Goal: Check status: Check status

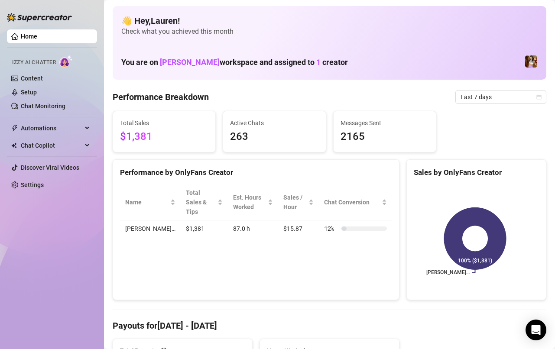
click at [515, 96] on span "Last 7 days" at bounding box center [501, 97] width 81 height 13
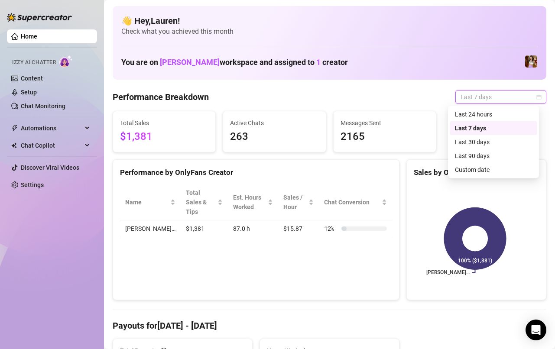
click at [494, 169] on div "Custom date" at bounding box center [493, 170] width 77 height 10
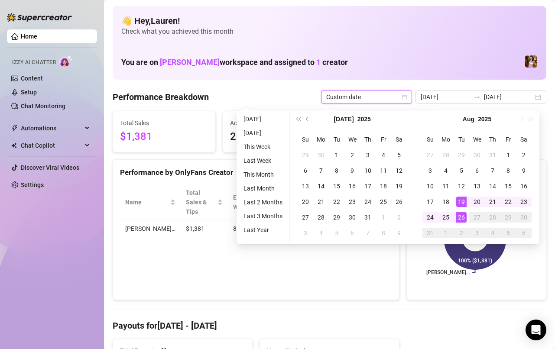
click at [465, 217] on div "26" at bounding box center [461, 217] width 10 height 10
click at [464, 218] on div "26" at bounding box center [461, 217] width 10 height 10
type input "[DATE]"
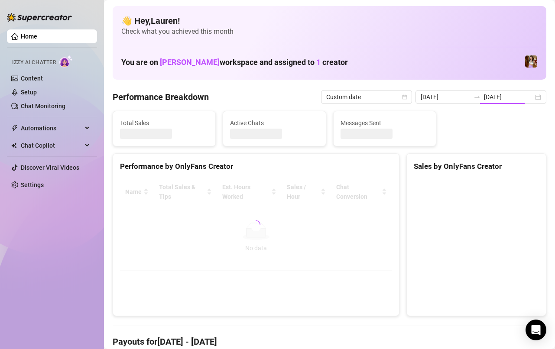
type input "[DATE]"
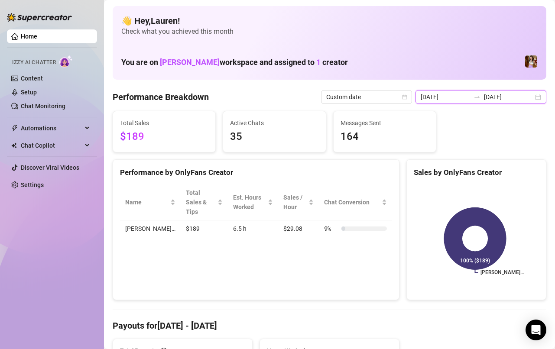
click at [524, 98] on input "[DATE]" at bounding box center [508, 97] width 49 height 10
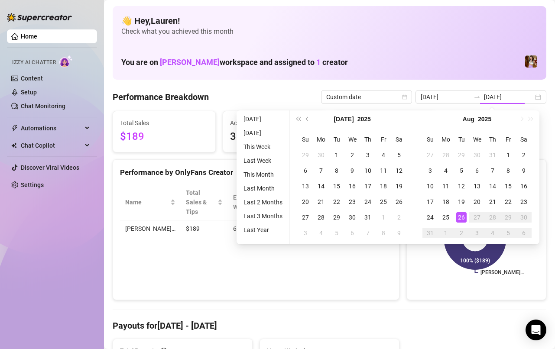
click at [511, 203] on div "22" at bounding box center [508, 202] width 10 height 10
type input "[DATE]"
click at [463, 221] on div "26" at bounding box center [461, 217] width 10 height 10
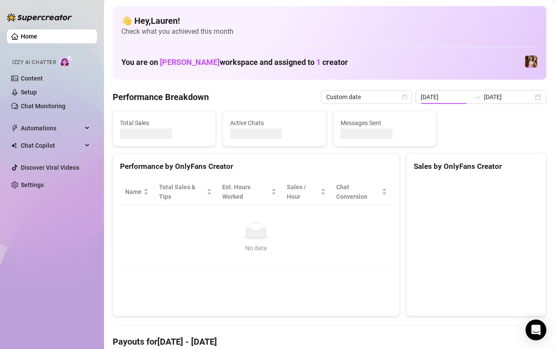
type input "[DATE]"
